Goal: Task Accomplishment & Management: Manage account settings

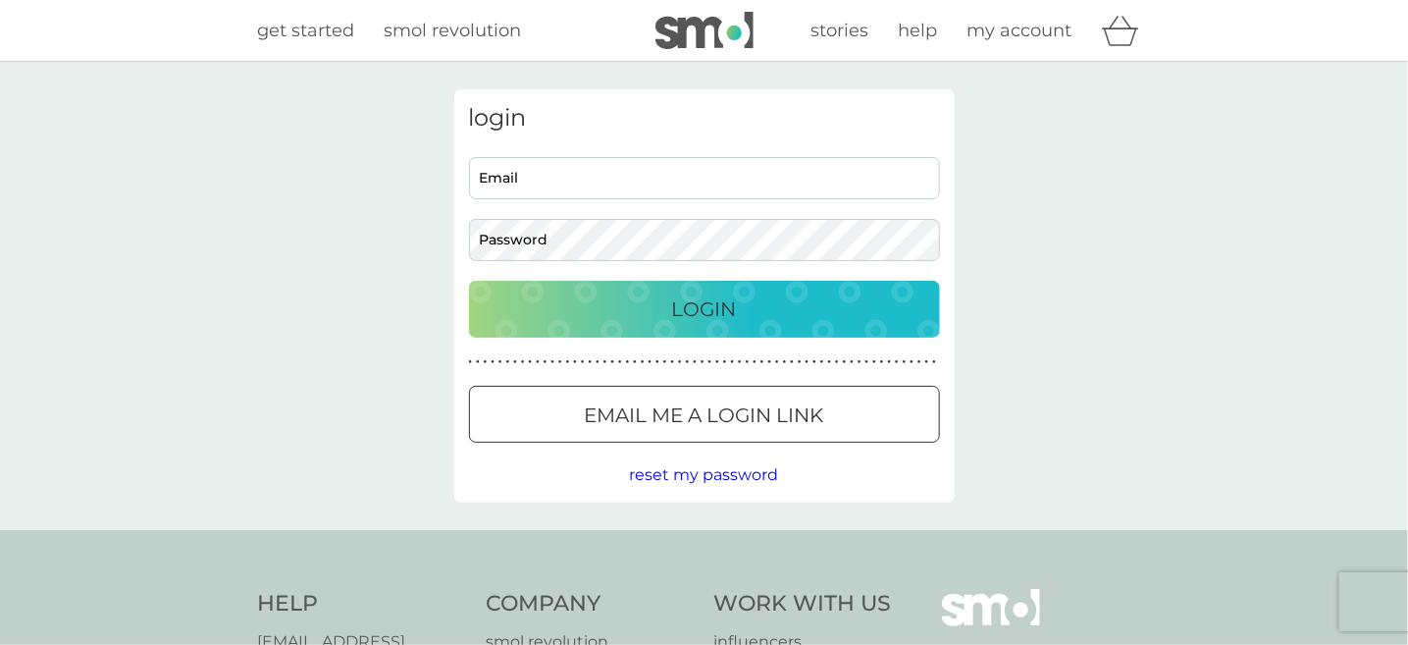
drag, startPoint x: 570, startPoint y: 165, endPoint x: 577, endPoint y: 177, distance: 13.6
click at [570, 165] on input "Email" at bounding box center [704, 178] width 471 height 42
type input "[EMAIL_ADDRESS][DOMAIN_NAME]"
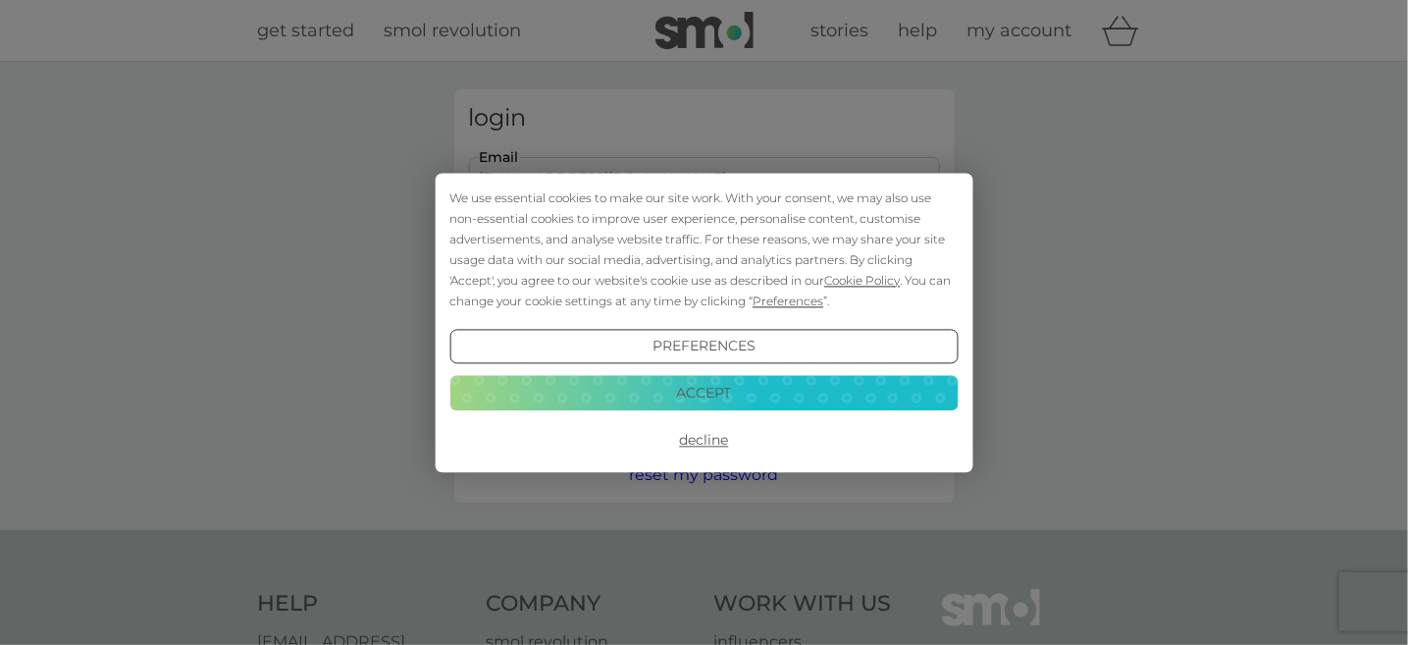
click at [621, 239] on div "We use essential cookies to make our site work. With your consent, we may also …" at bounding box center [703, 249] width 508 height 124
click at [700, 440] on button "Decline" at bounding box center [703, 440] width 508 height 35
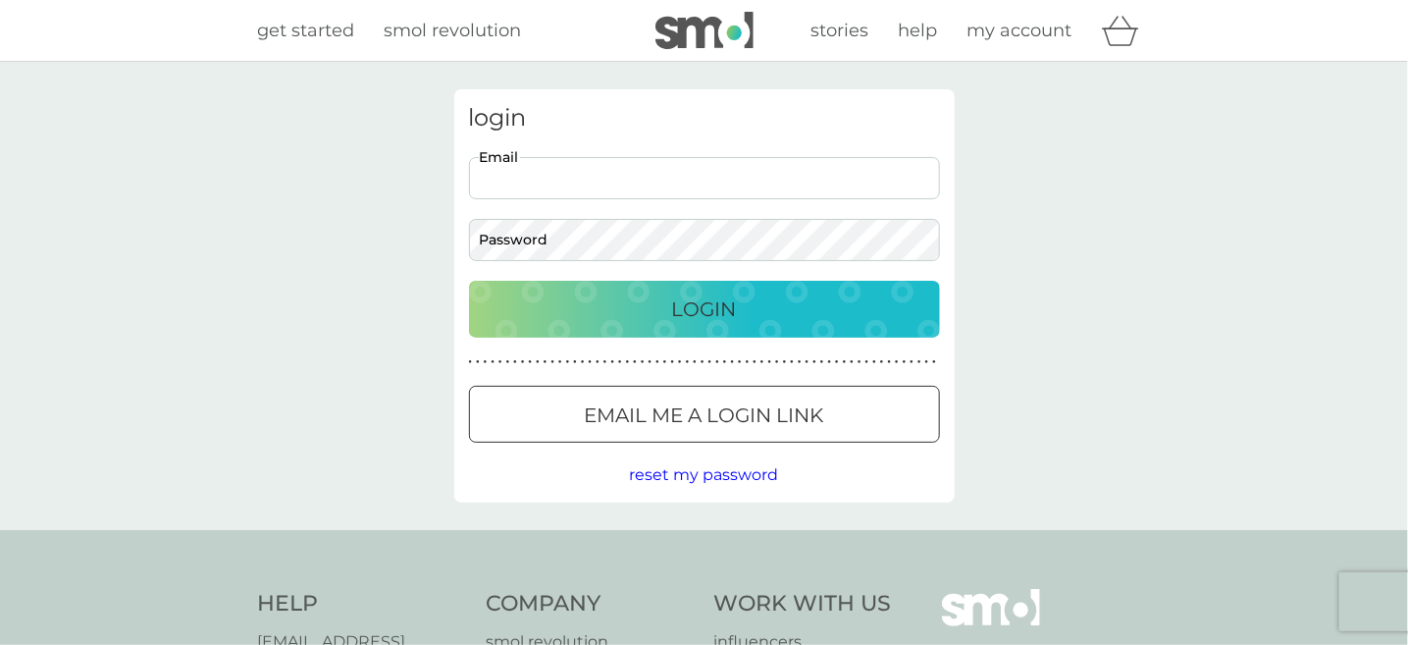
click at [605, 177] on input "Email" at bounding box center [704, 178] width 471 height 42
type input "[EMAIL_ADDRESS][DOMAIN_NAME]"
click at [469, 281] on button "Login" at bounding box center [704, 309] width 471 height 57
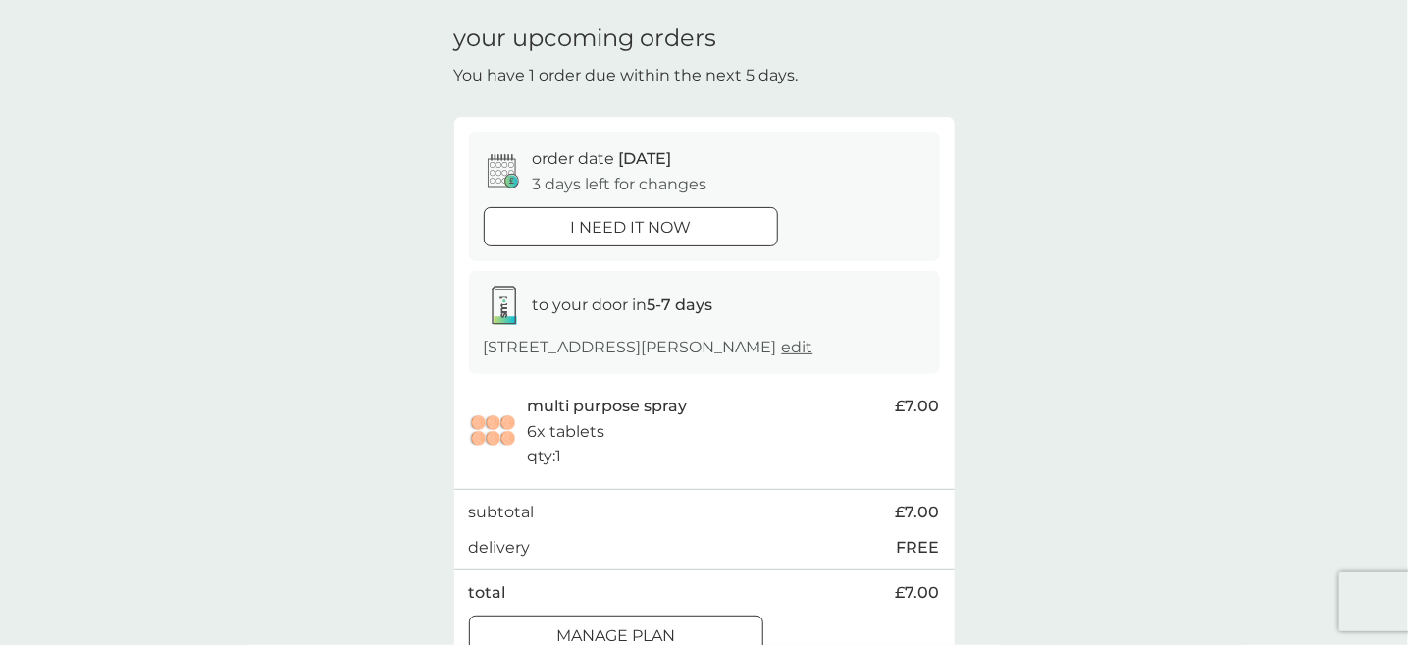
scroll to position [196, 0]
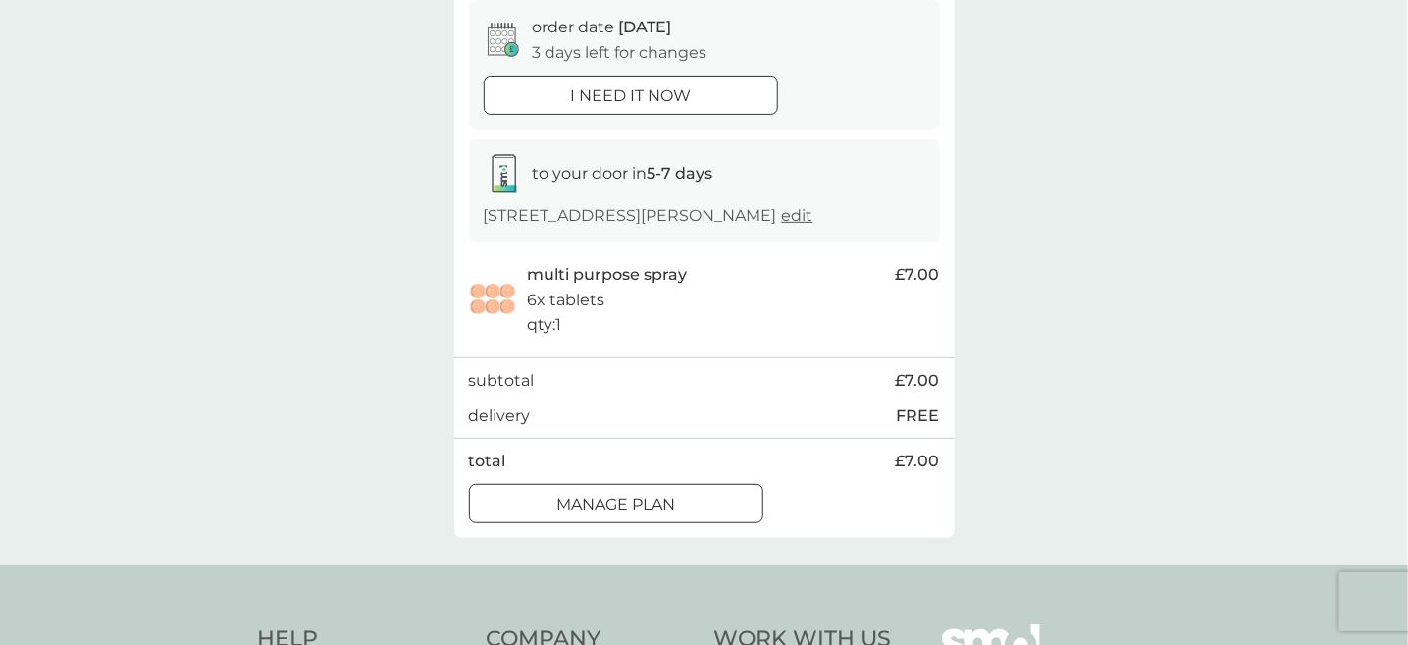
click at [697, 517] on div "Manage plan" at bounding box center [616, 505] width 292 height 26
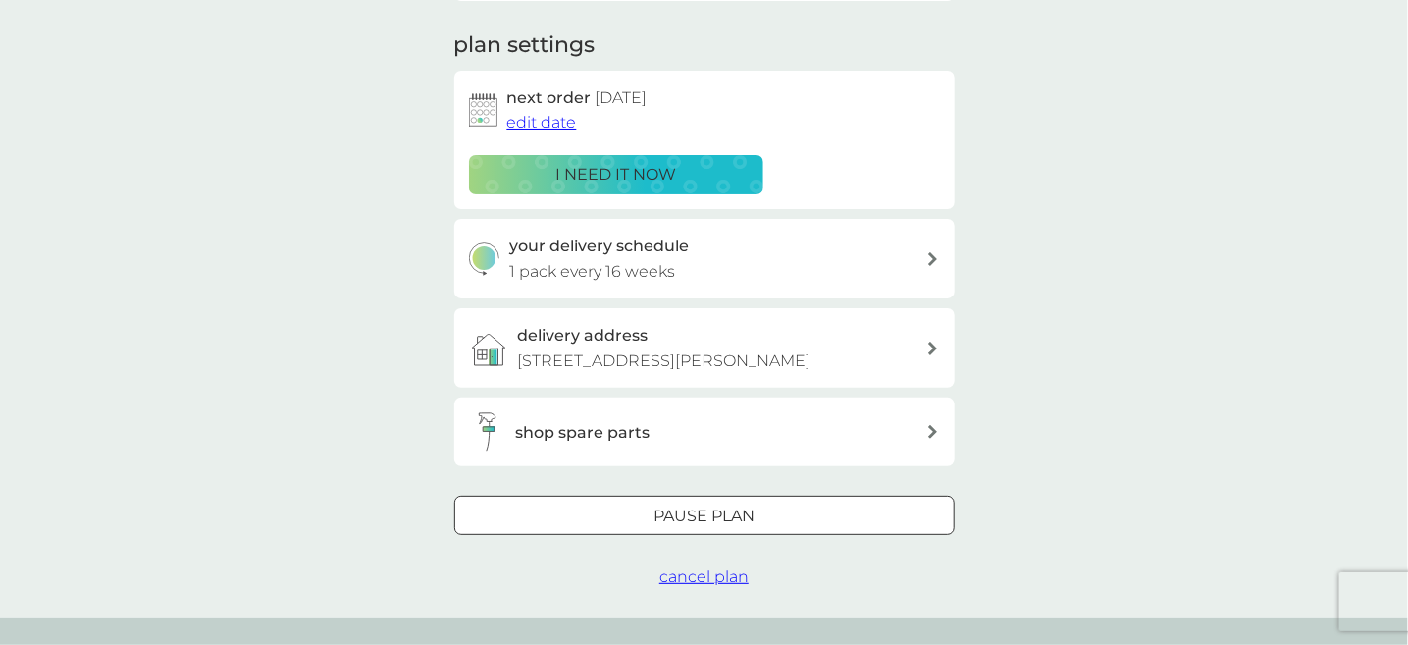
scroll to position [294, 0]
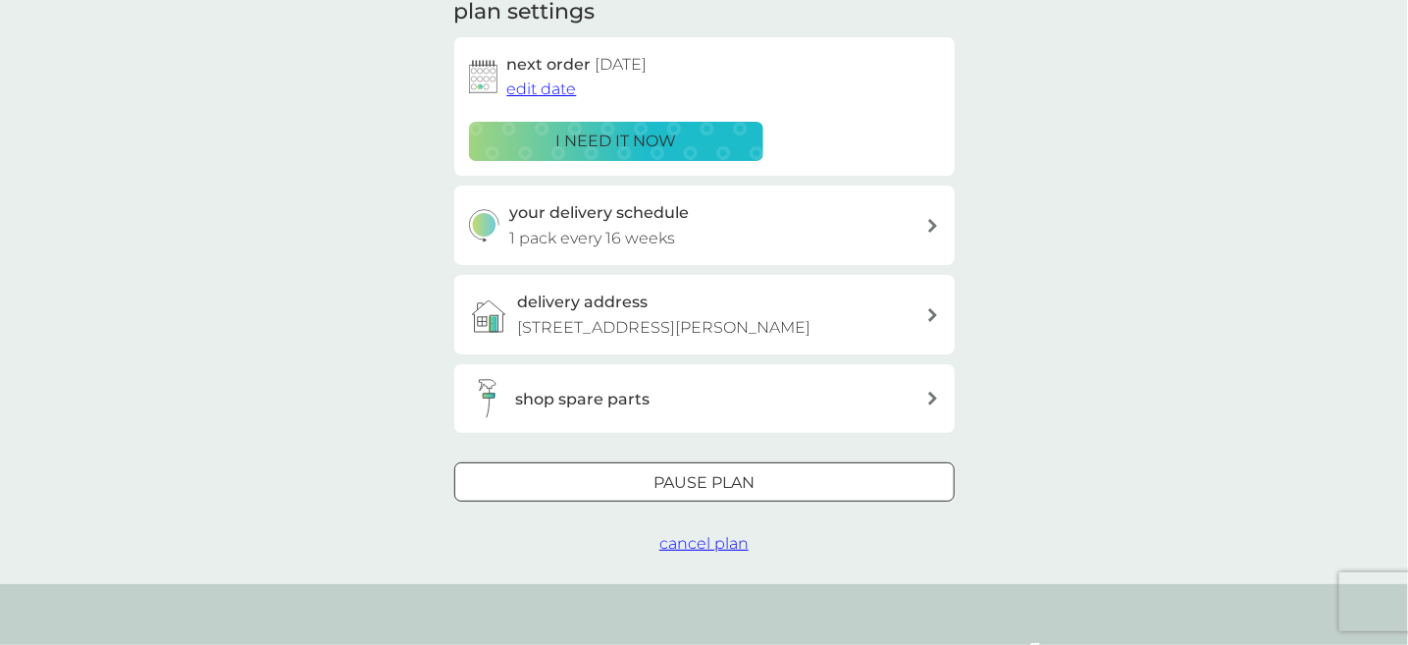
click at [535, 86] on span "edit date" at bounding box center [542, 88] width 70 height 19
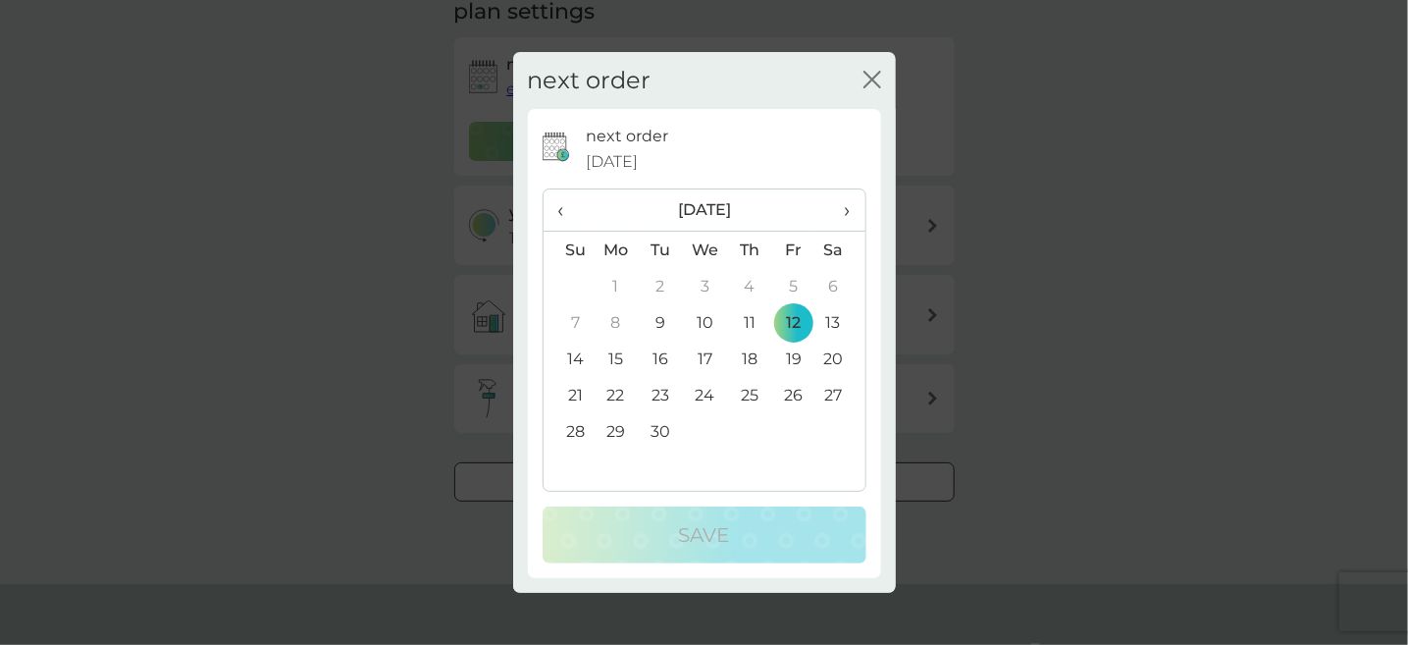
click at [849, 211] on span "›" at bounding box center [840, 209] width 20 height 41
click at [794, 357] on td "17" at bounding box center [793, 359] width 44 height 36
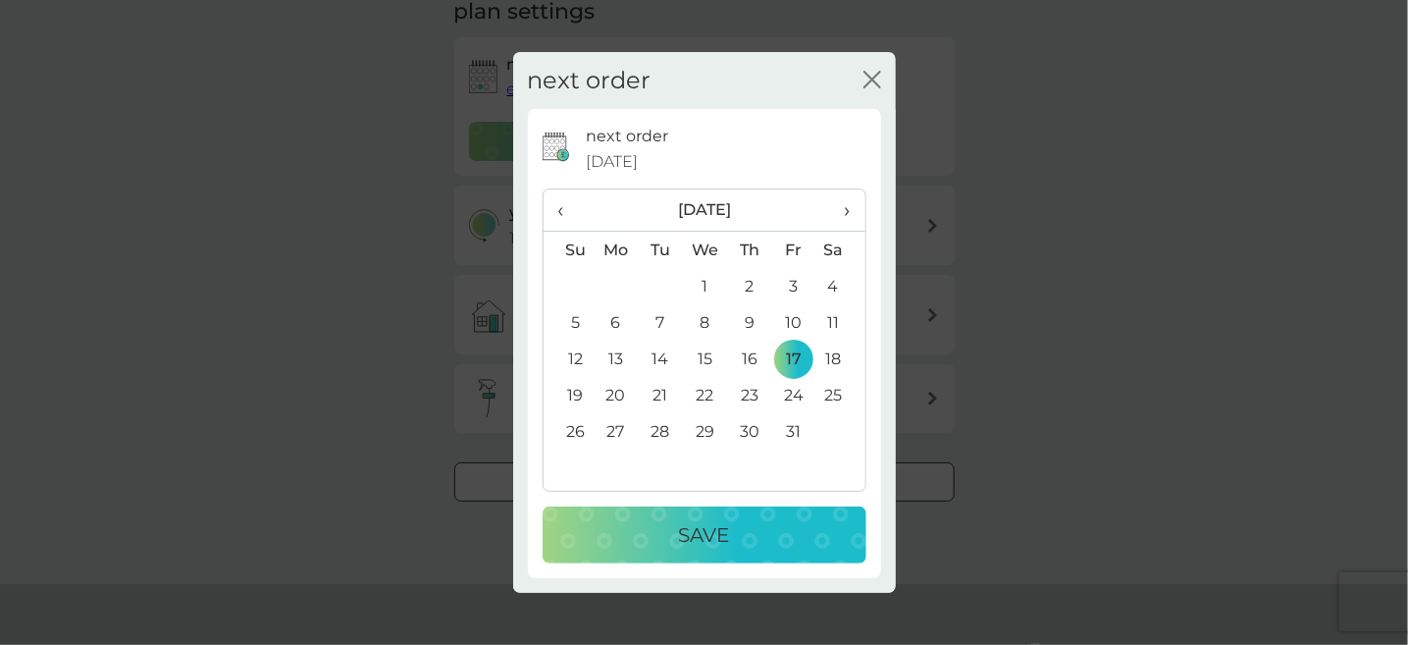
click at [717, 530] on p "Save" at bounding box center [704, 534] width 51 height 31
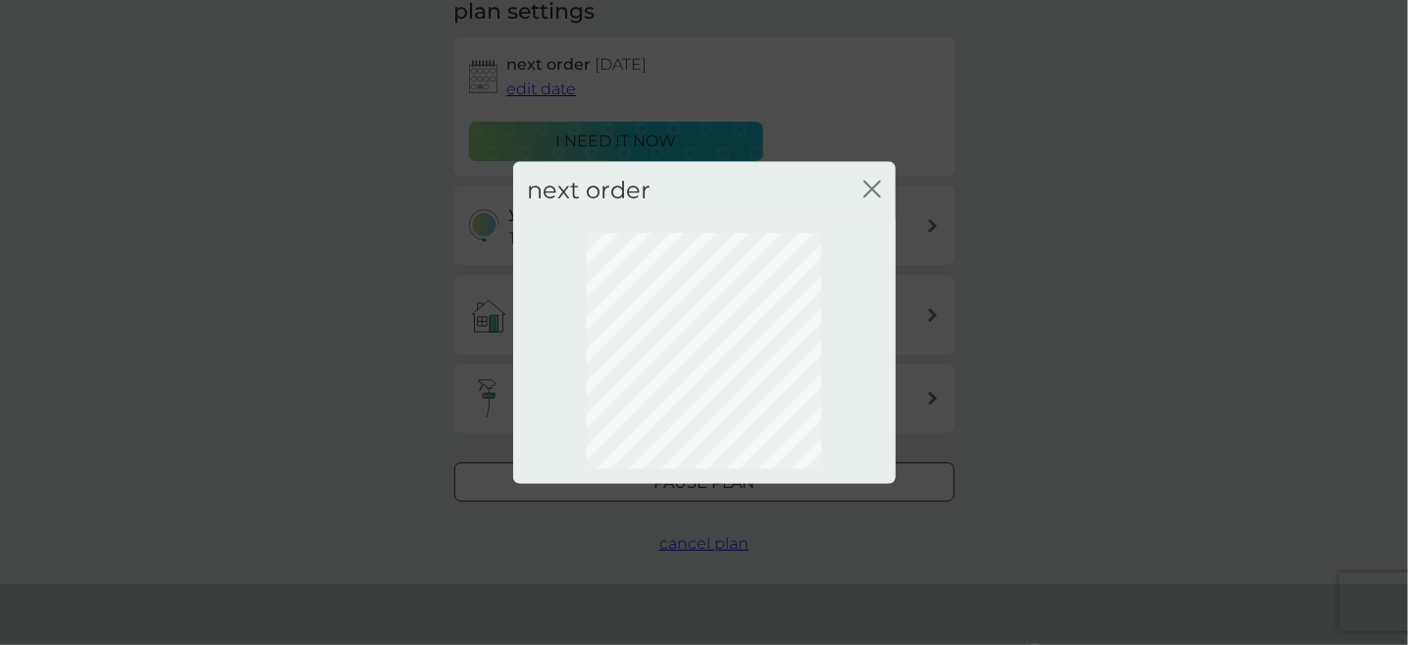
scroll to position [180, 0]
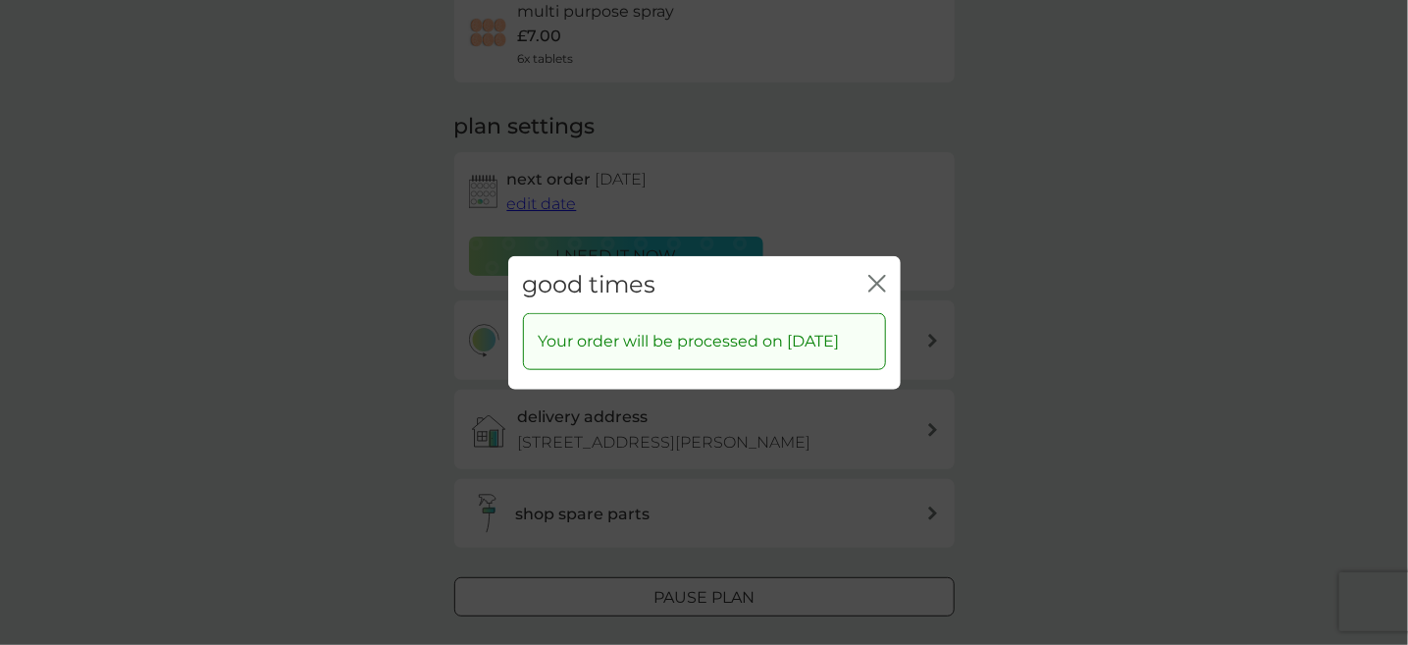
click at [876, 274] on icon "close" at bounding box center [878, 283] width 18 height 18
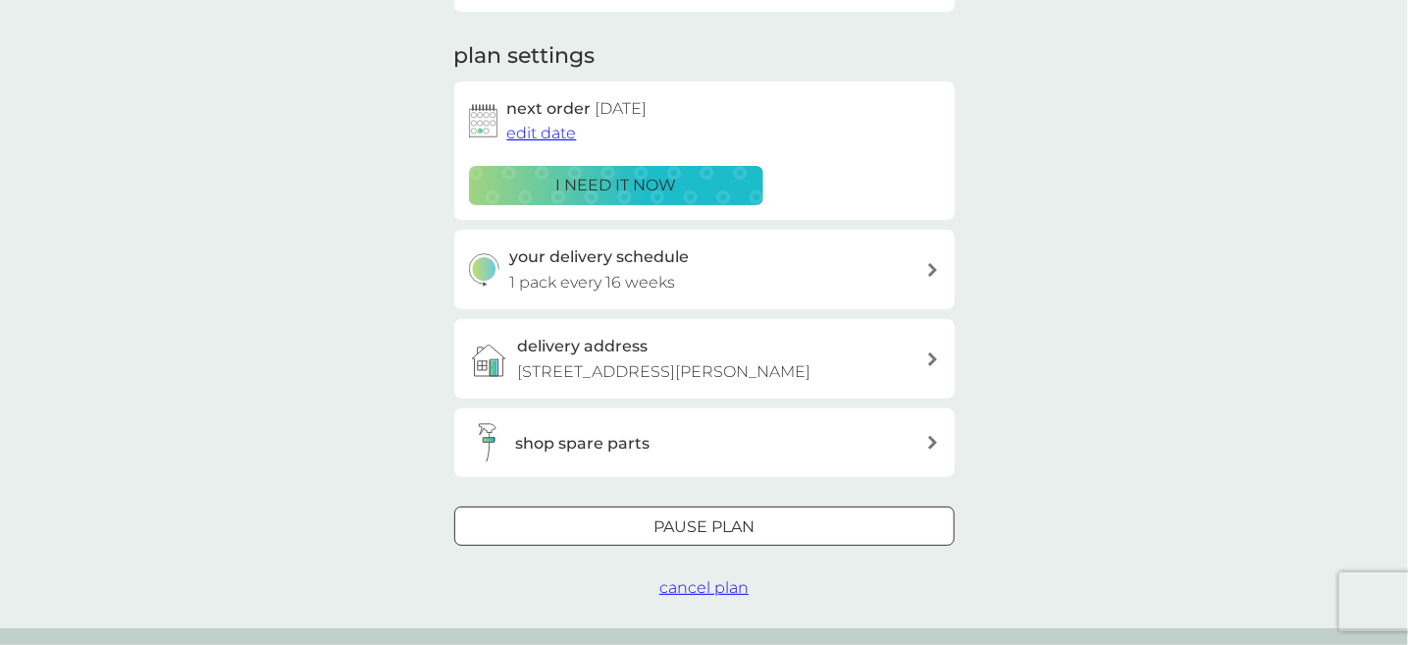
scroll to position [0, 0]
